Goal: Task Accomplishment & Management: Manage account settings

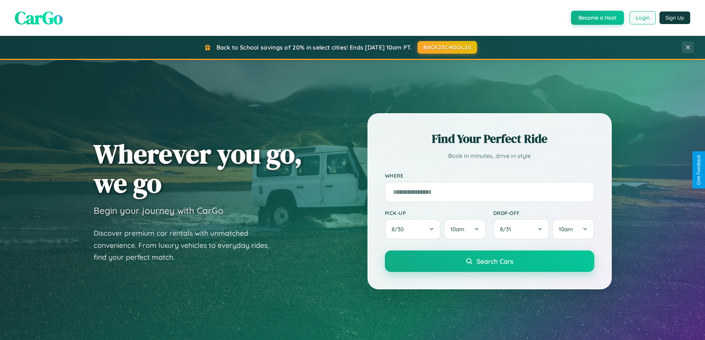
click at [642, 18] on button "Login" at bounding box center [642, 17] width 26 height 13
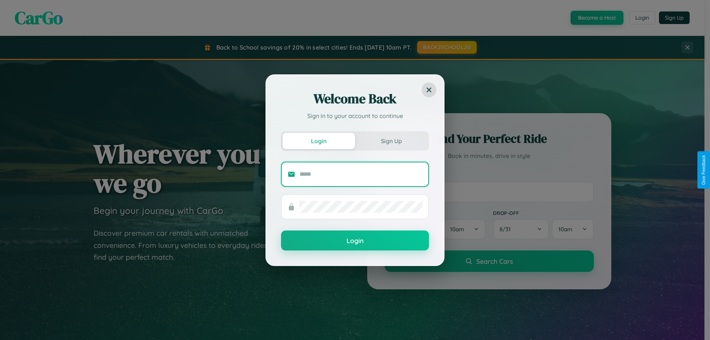
click at [361, 174] on input "text" at bounding box center [361, 174] width 123 height 12
type input "**********"
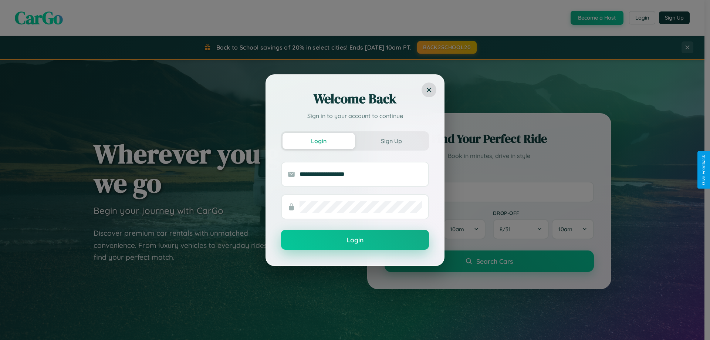
click at [355, 240] on button "Login" at bounding box center [355, 240] width 148 height 20
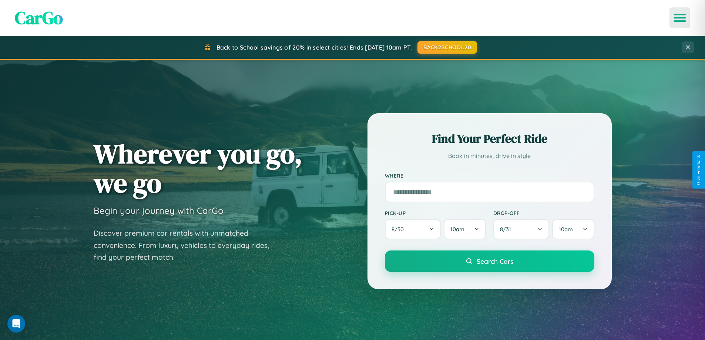
click at [680, 18] on icon "Open menu" at bounding box center [679, 17] width 11 height 7
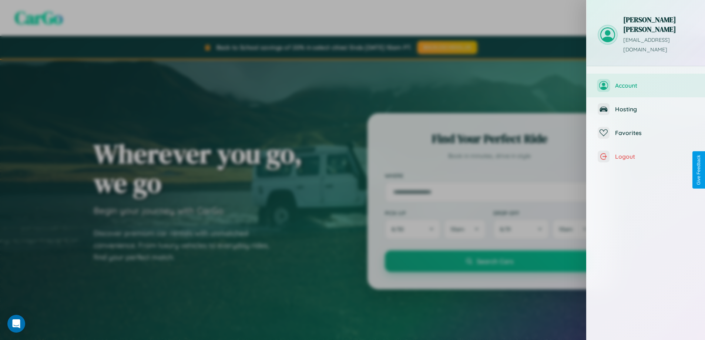
click at [646, 82] on span "Account" at bounding box center [654, 85] width 79 height 7
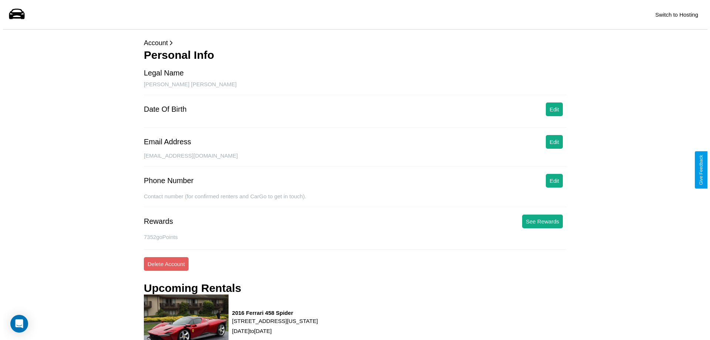
scroll to position [94, 0]
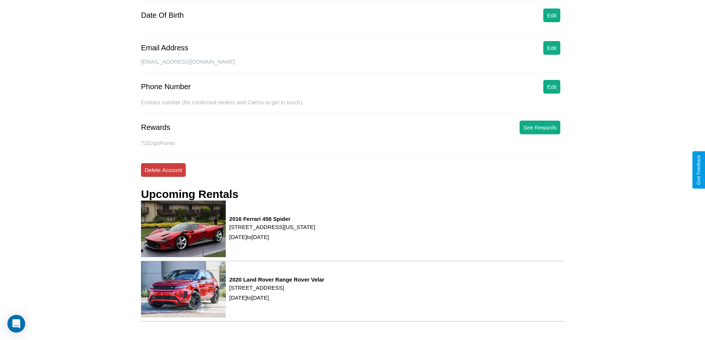
click at [163, 170] on button "Delete Account" at bounding box center [163, 170] width 45 height 14
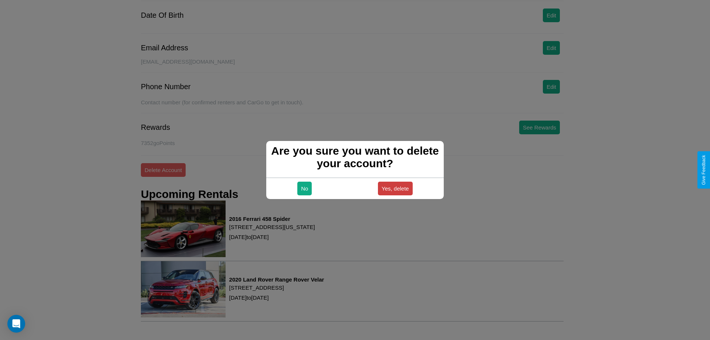
click at [395, 188] on button "Yes, delete" at bounding box center [395, 189] width 35 height 14
